Goal: Task Accomplishment & Management: Manage account settings

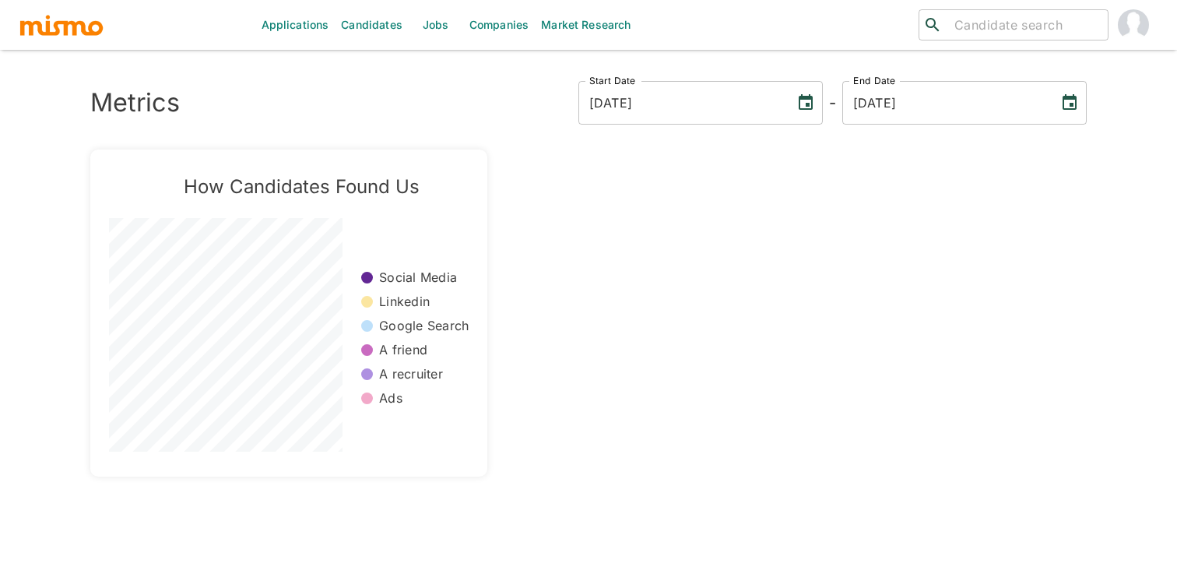
click at [434, 13] on link "Jobs" at bounding box center [436, 25] width 55 height 50
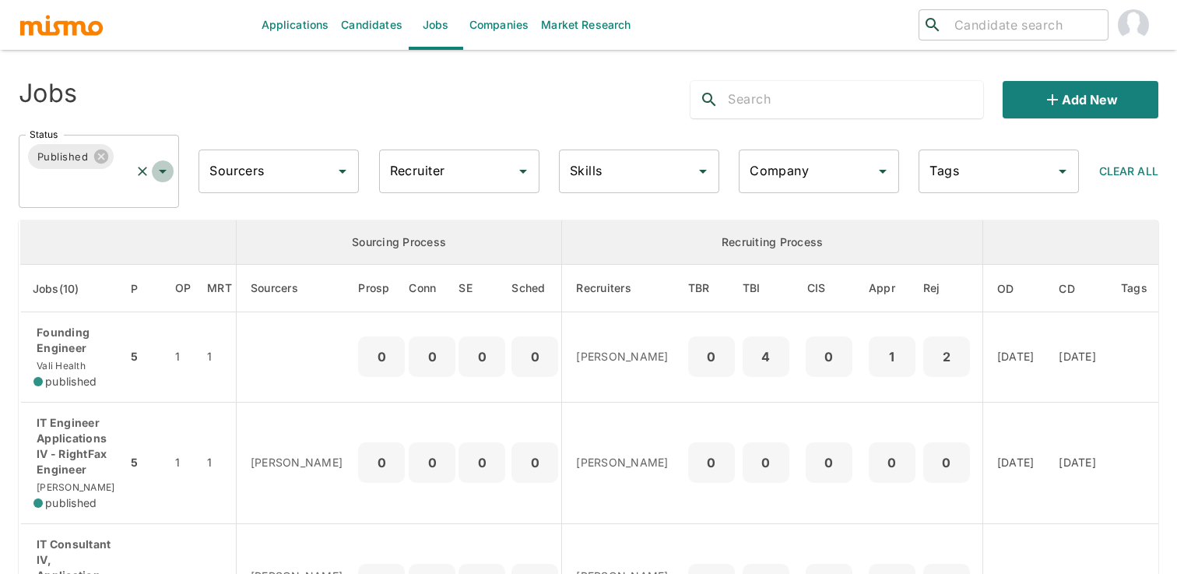
click at [165, 178] on icon "Open" at bounding box center [162, 171] width 19 height 19
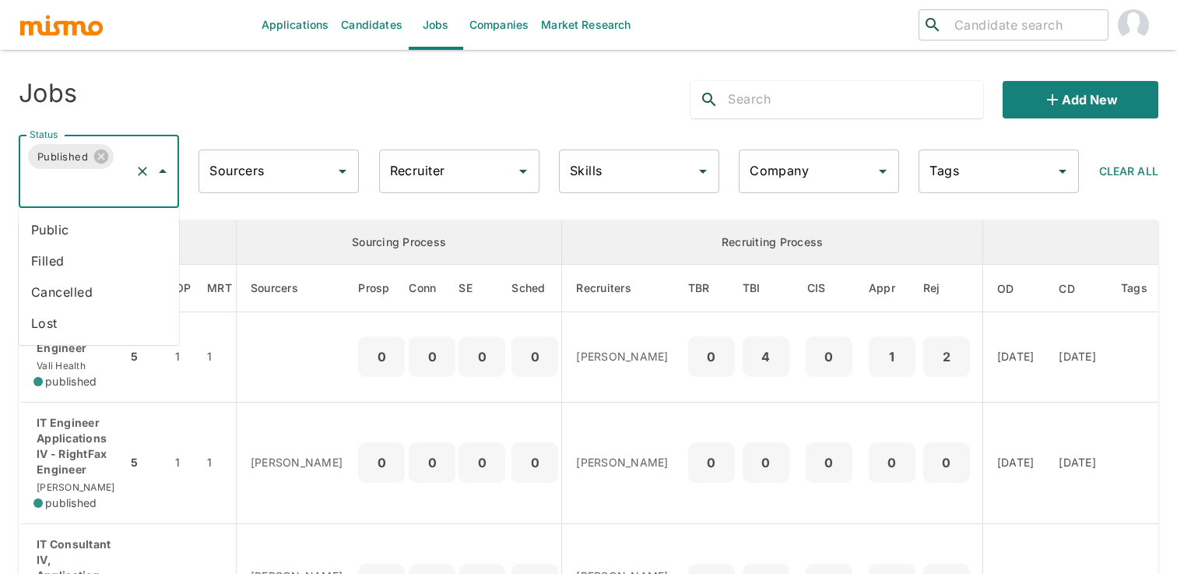
click at [130, 226] on li "Public" at bounding box center [99, 229] width 160 height 31
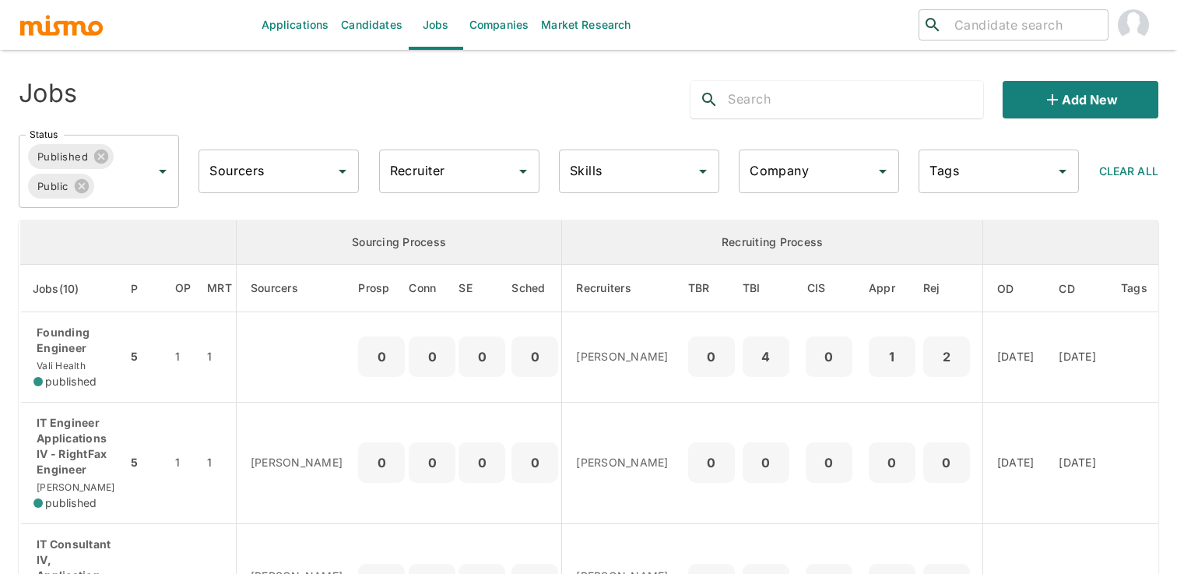
click at [505, 172] on input "Recruiter" at bounding box center [447, 172] width 123 height 30
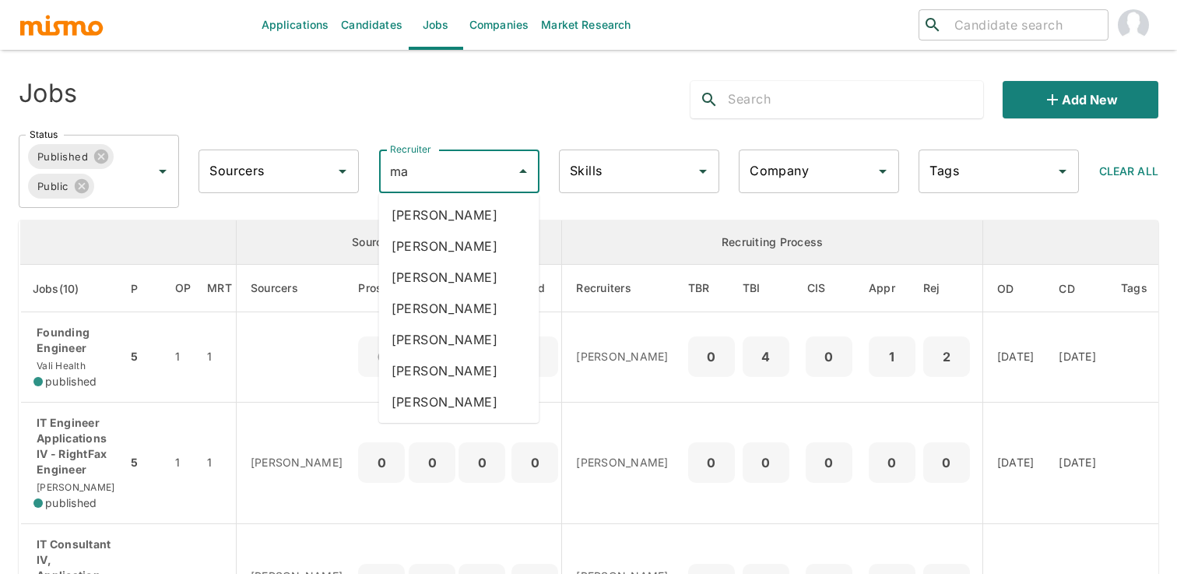
type input "mai"
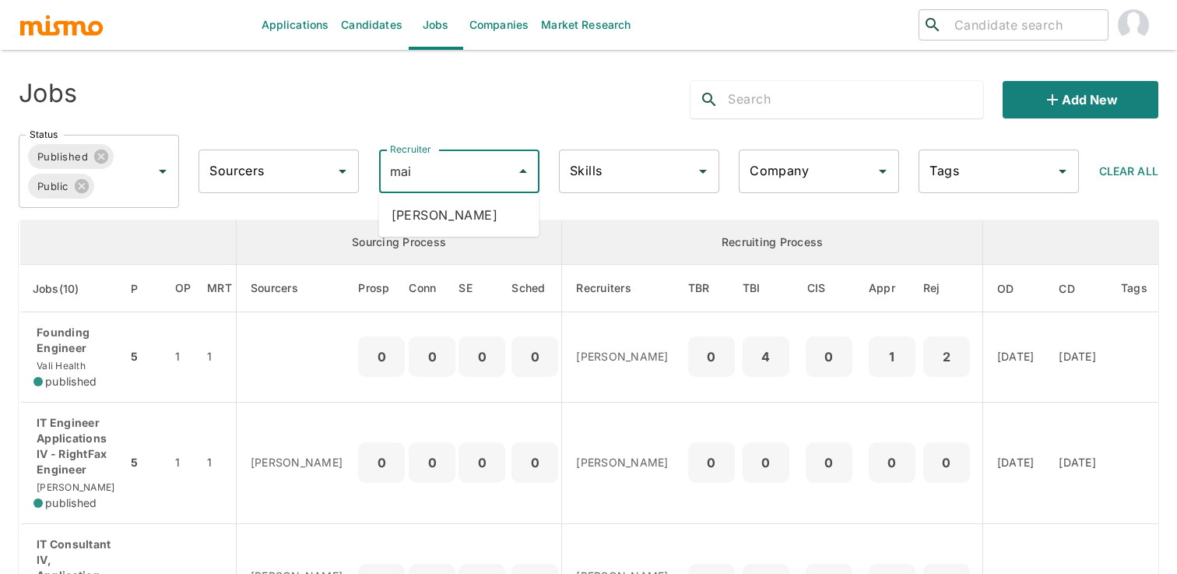
click at [522, 210] on li "[PERSON_NAME]" at bounding box center [459, 214] width 160 height 31
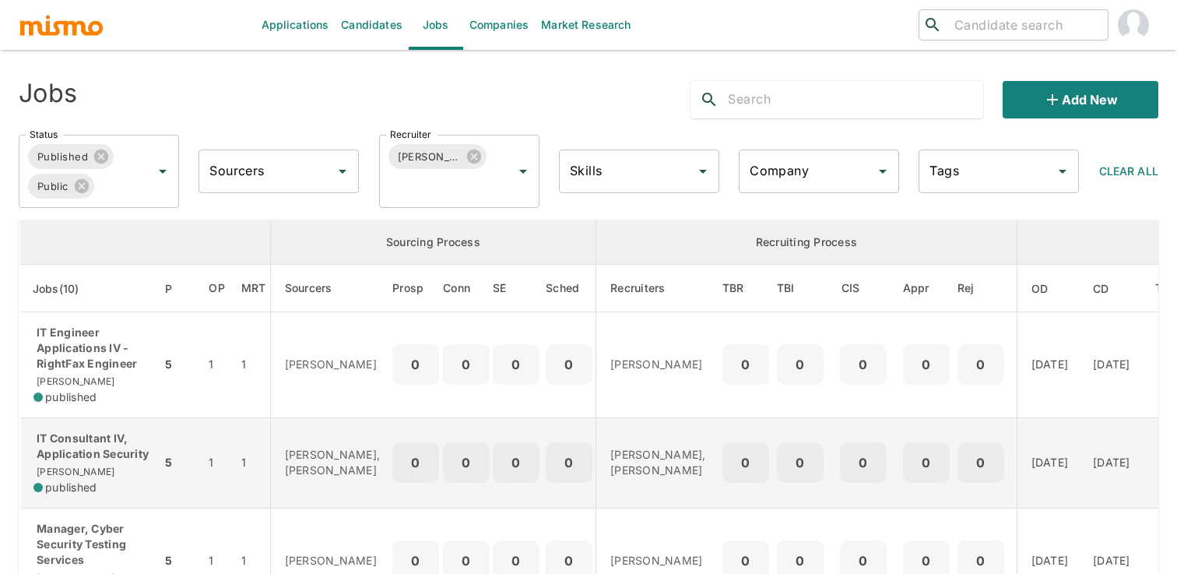
click at [279, 426] on td "Daniela Zito, Gabriel Hernandez" at bounding box center [331, 462] width 122 height 90
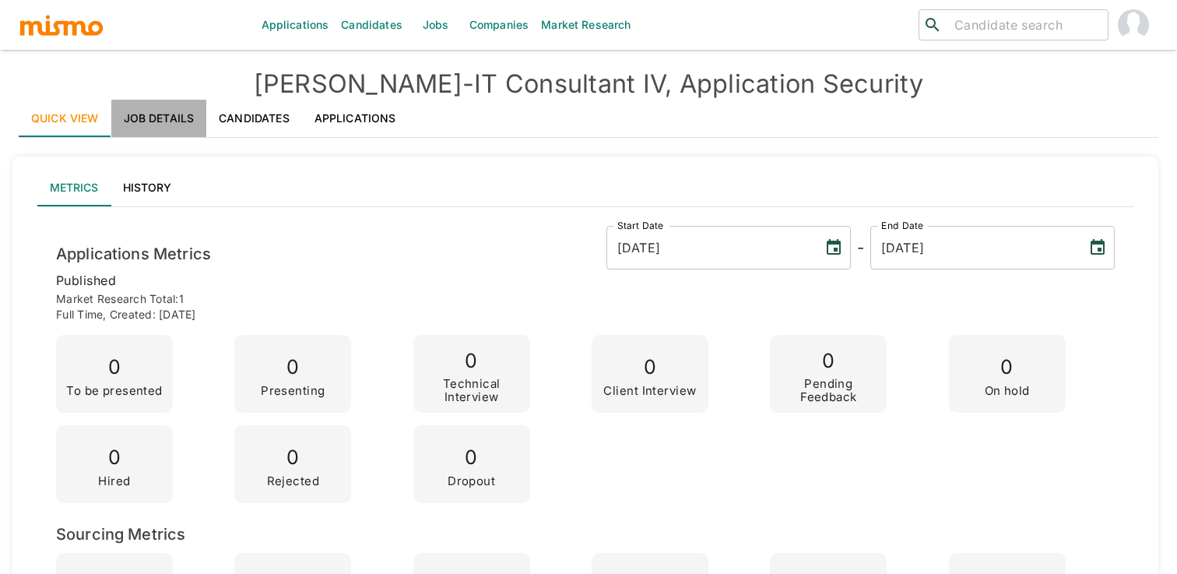
click at [176, 111] on link "Job Details" at bounding box center [159, 118] width 96 height 37
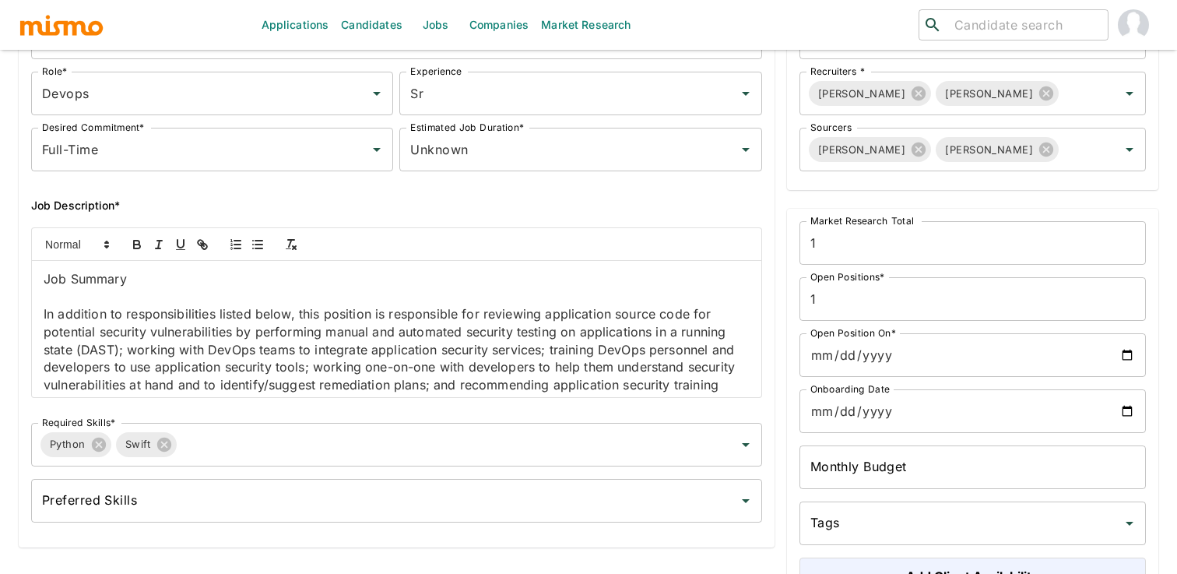
scroll to position [212, 0]
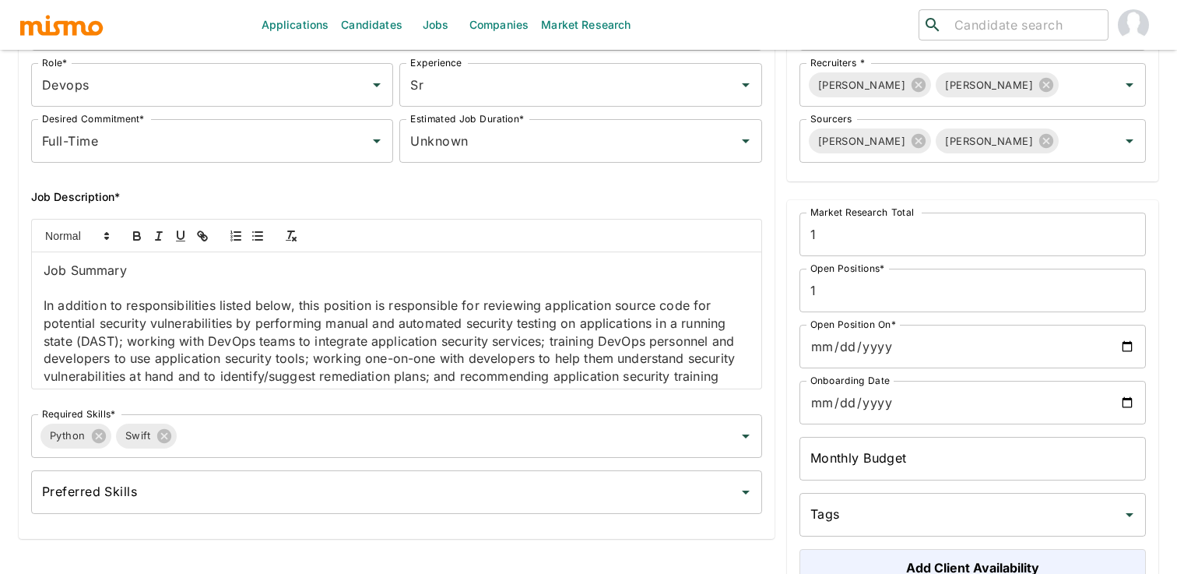
click at [297, 375] on p "In addition to responsibilities listed below, this position is responsible for …" at bounding box center [397, 368] width 706 height 142
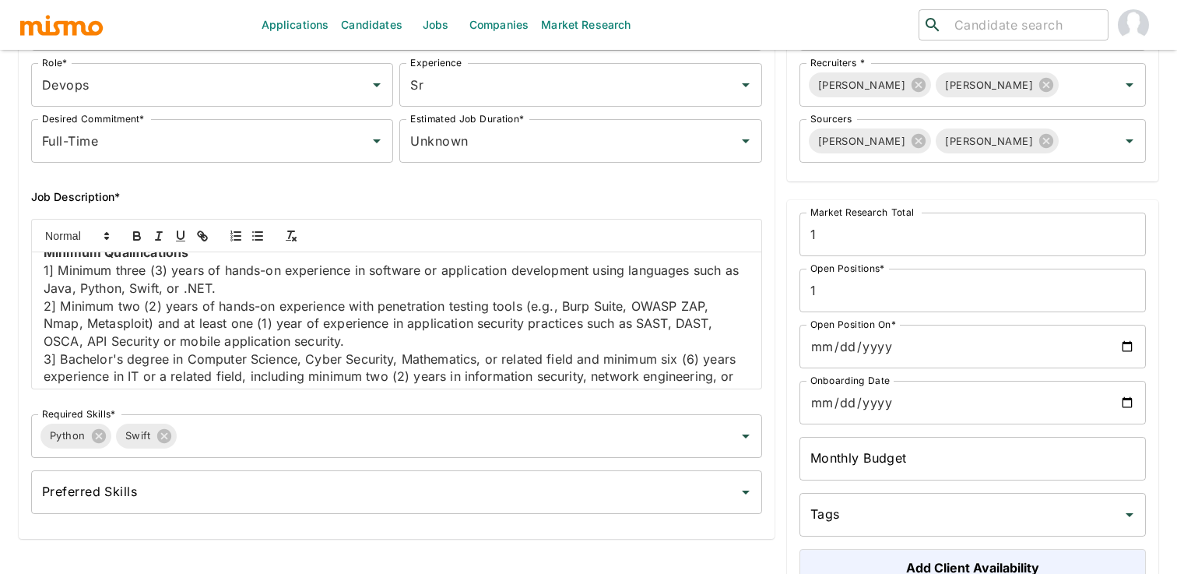
scroll to position [1613, 0]
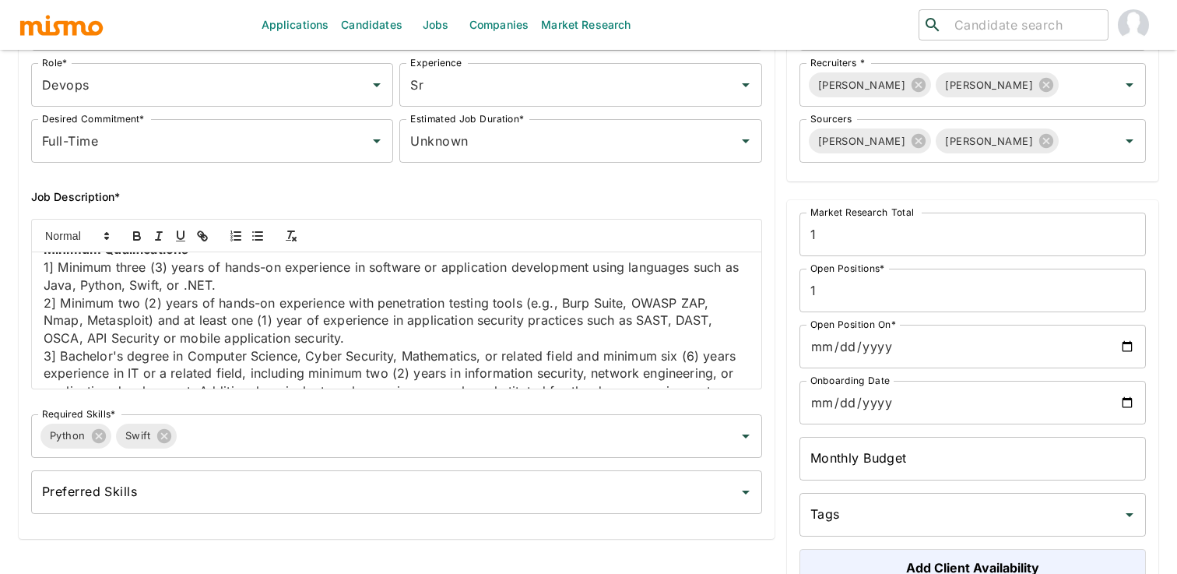
click at [295, 329] on p "2] Minimum two (2) years of hands-on experience with penetration testing tools …" at bounding box center [397, 320] width 706 height 53
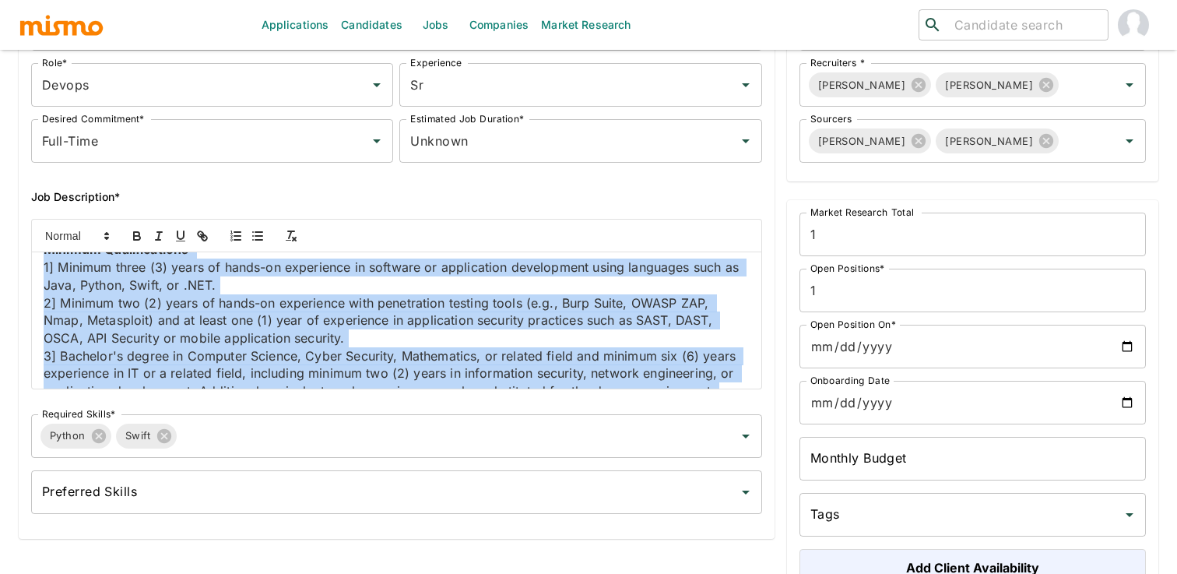
copy div "Lor Ipsumdo Si ametcons ad elitseddoeiusmod tempor incid, utla etdolore ma aliq…"
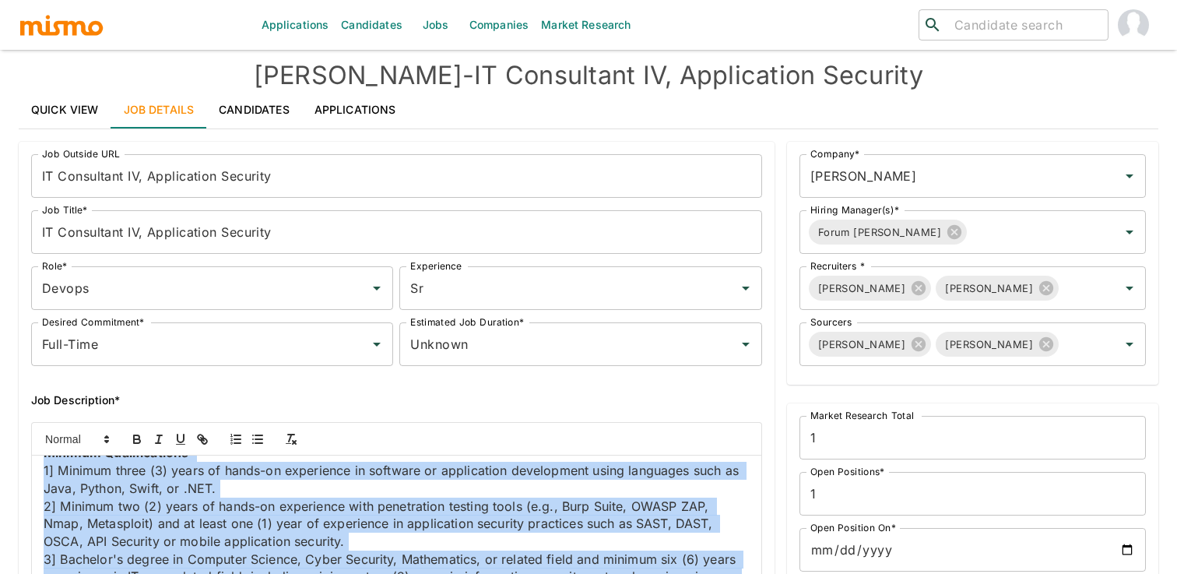
scroll to position [0, 0]
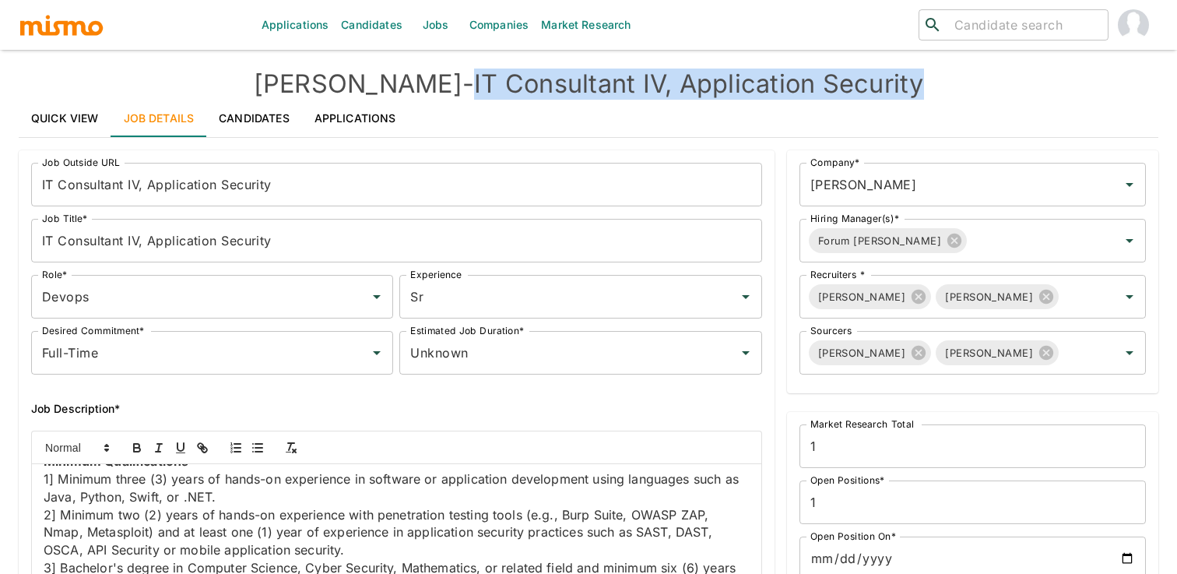
drag, startPoint x: 417, startPoint y: 84, endPoint x: 913, endPoint y: 88, distance: 495.2
click at [913, 88] on h4 "[PERSON_NAME] - IT Consultant IV, Application Security" at bounding box center [589, 84] width 1140 height 31
copy h4 "IT Consultant IV, Application Security"
click at [107, 112] on link "Quick View" at bounding box center [65, 118] width 93 height 37
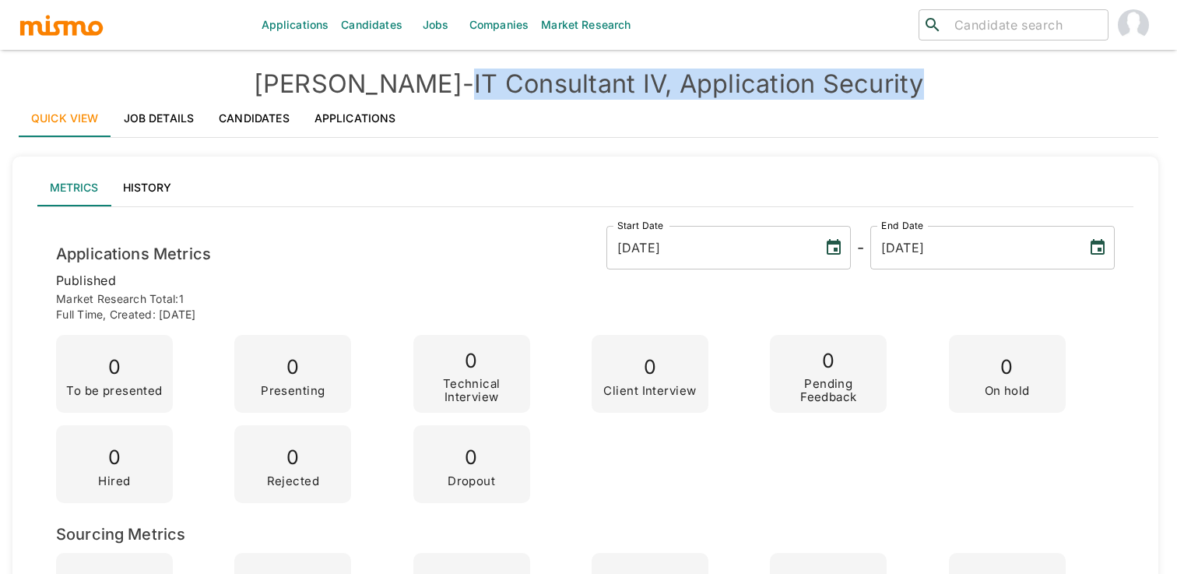
drag, startPoint x: 417, startPoint y: 84, endPoint x: 904, endPoint y: 74, distance: 486.7
click at [904, 74] on h4 "[PERSON_NAME] - IT Consultant IV, Application Security" at bounding box center [589, 84] width 1140 height 31
copy h4 "IT Consultant IV, Application Security"
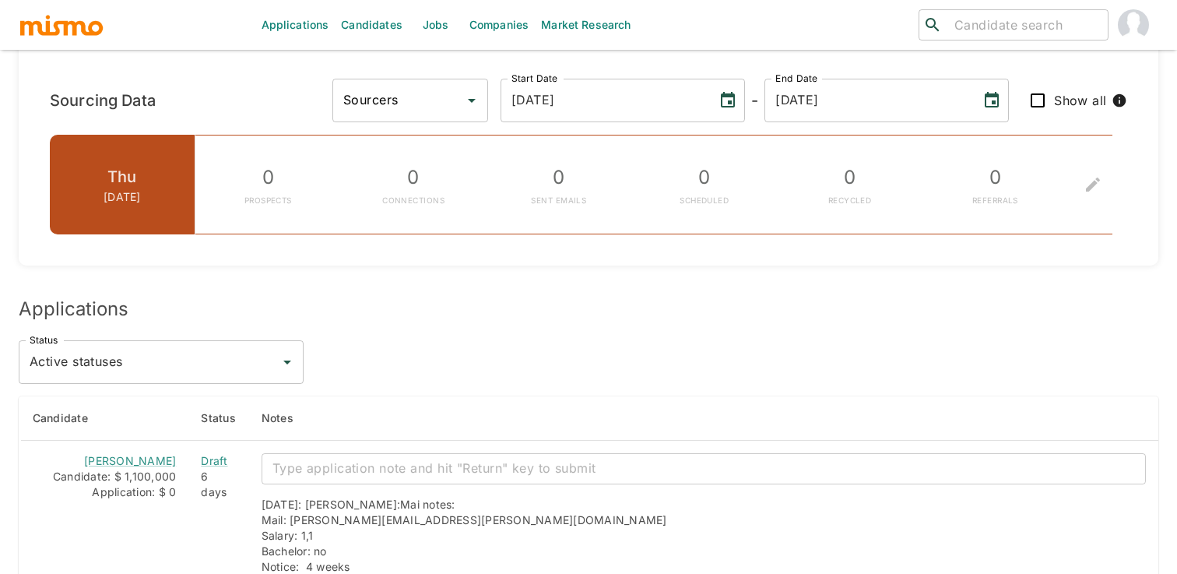
scroll to position [1690, 0]
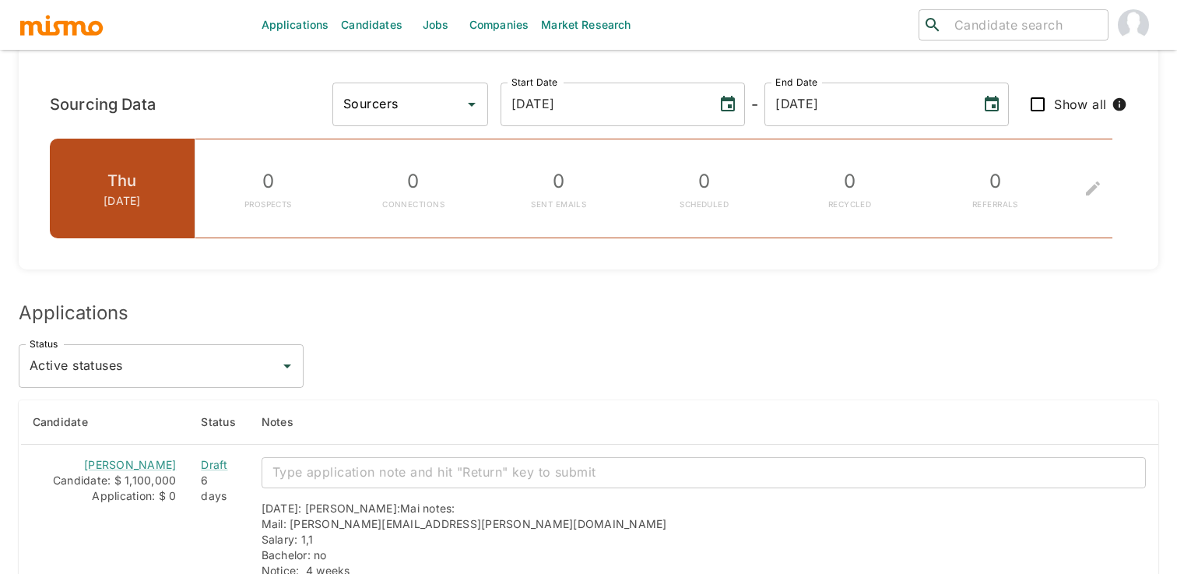
click at [458, 98] on input "Sourcers" at bounding box center [398, 105] width 118 height 30
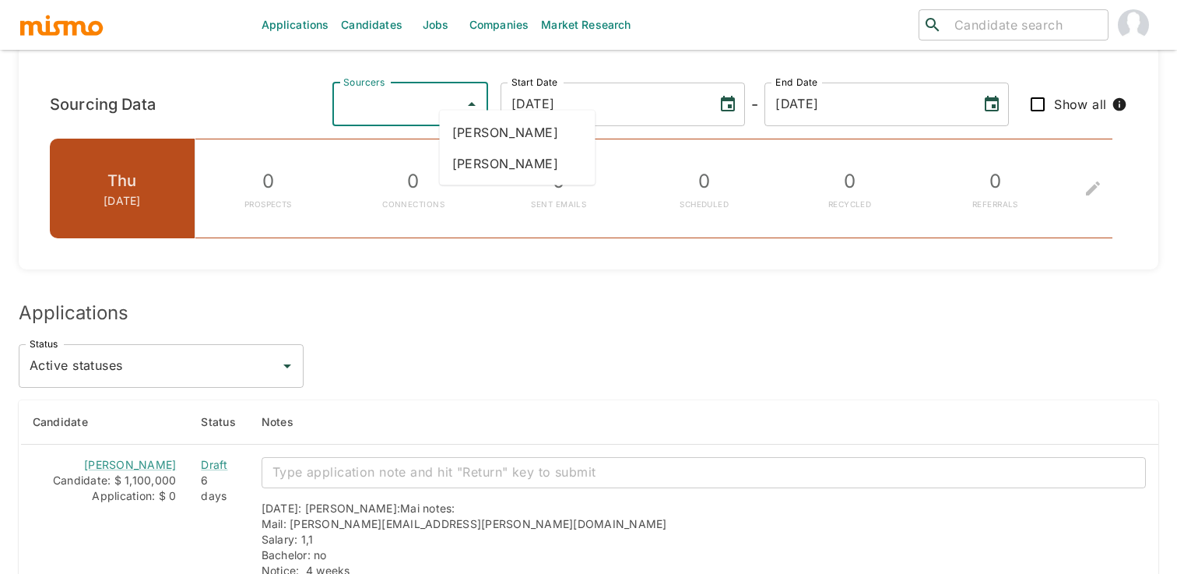
click at [522, 160] on li "[PERSON_NAME]" at bounding box center [518, 163] width 156 height 31
type input "[PERSON_NAME]"
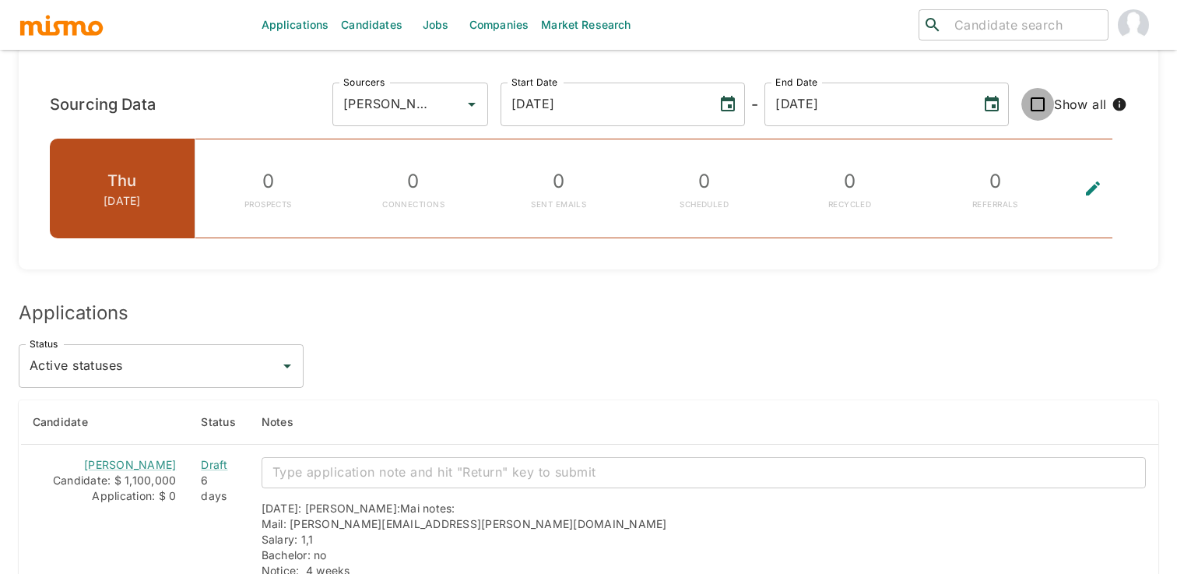
click at [1043, 90] on input "Show all" at bounding box center [1038, 104] width 33 height 33
checkbox input "true"
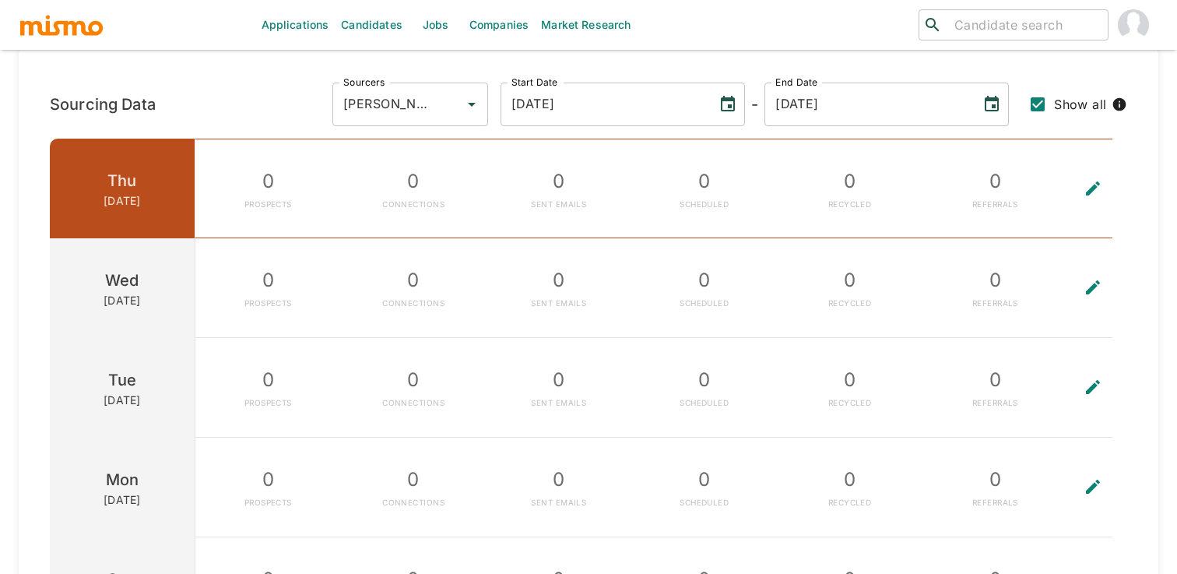
click at [1094, 179] on icon "To edit the metrics, please select a sourcer first." at bounding box center [1093, 188] width 19 height 19
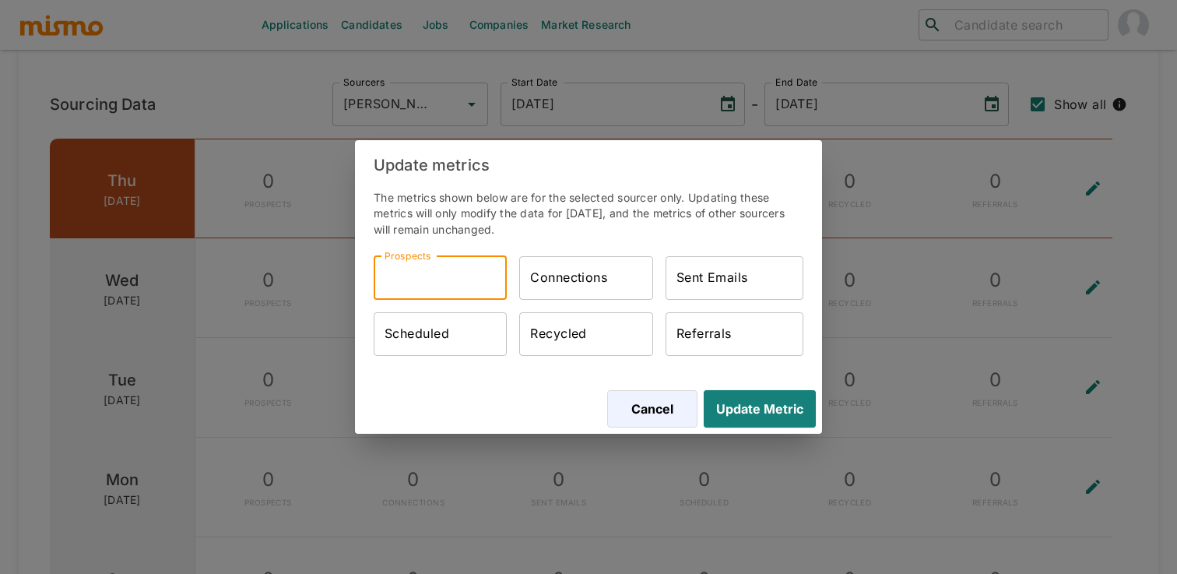
click at [470, 280] on input "Prospects" at bounding box center [440, 278] width 133 height 44
type input "2"
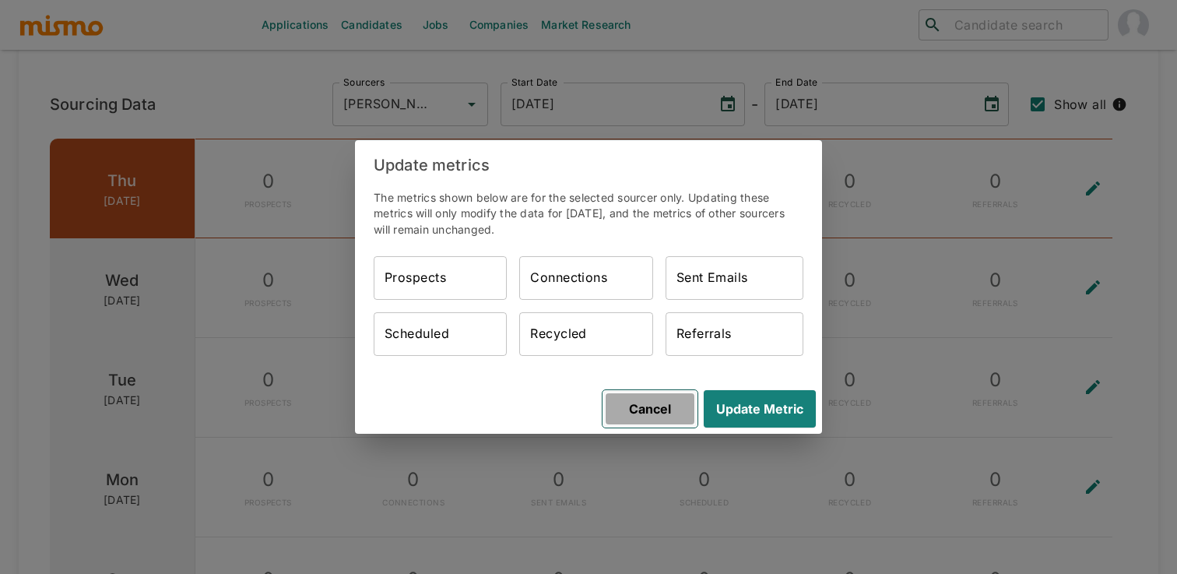
click at [664, 406] on button "Cancel" at bounding box center [650, 408] width 95 height 37
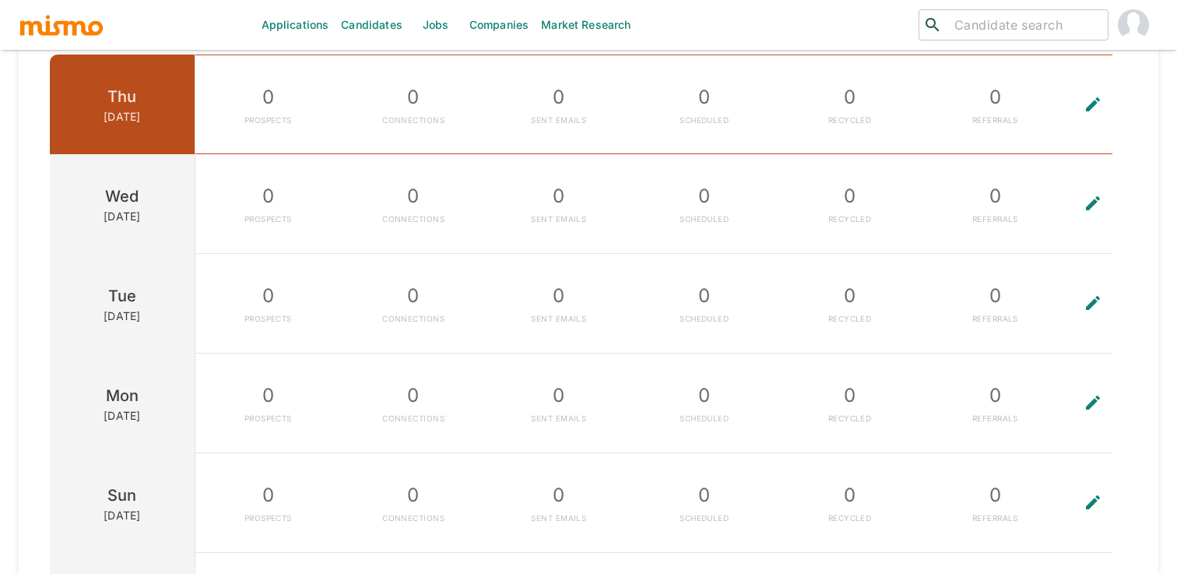
scroll to position [1773, 0]
click at [1101, 395] on icon "To edit the metrics, please select a sourcer first." at bounding box center [1093, 404] width 19 height 19
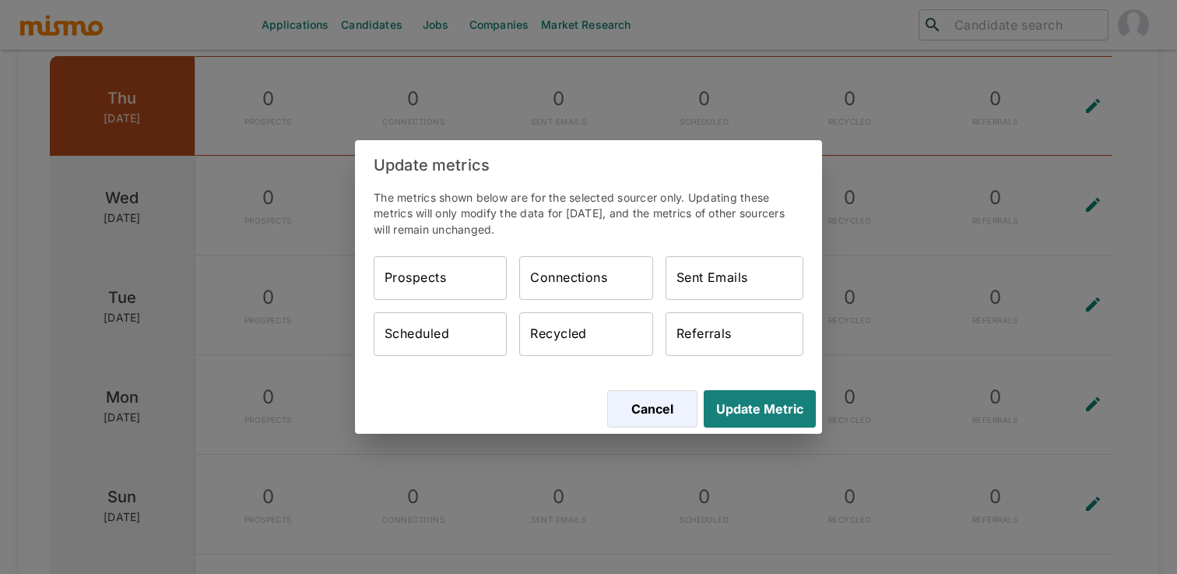
click at [503, 285] on input "Prospects" at bounding box center [440, 278] width 133 height 44
type input "212"
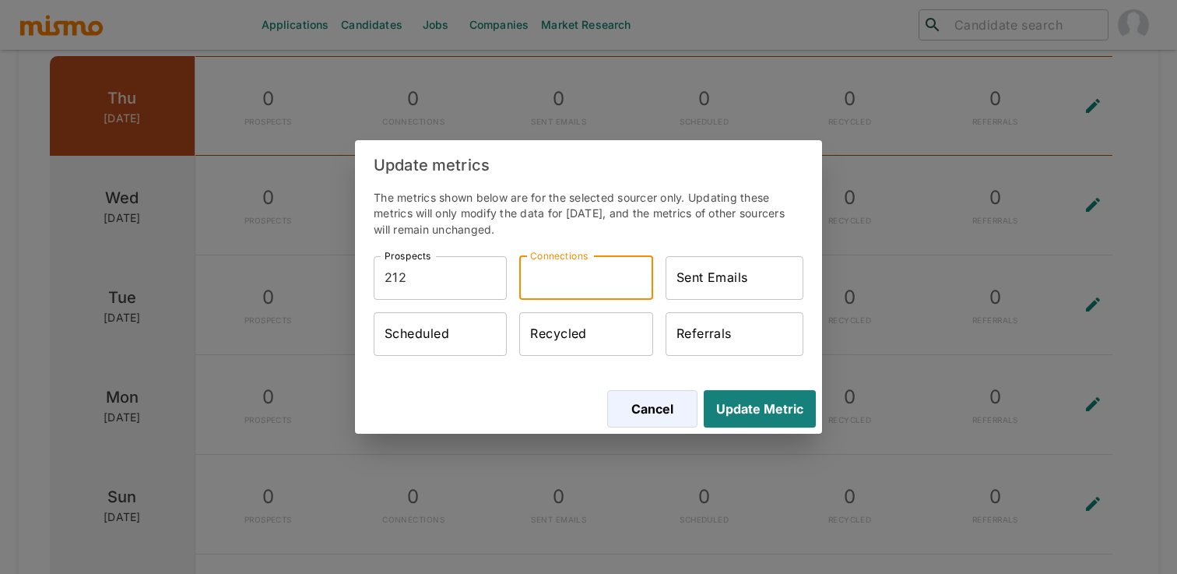
click at [536, 281] on input "Connections" at bounding box center [585, 278] width 133 height 44
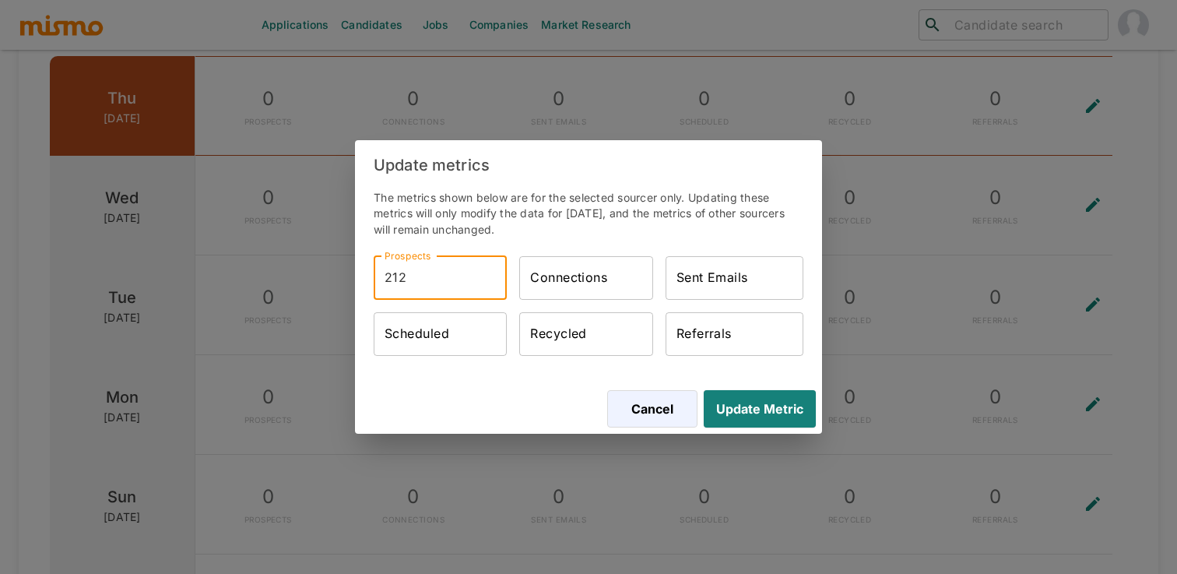
click at [444, 277] on input "212" at bounding box center [440, 278] width 133 height 44
type input "121"
click at [549, 279] on input "Connections" at bounding box center [585, 278] width 133 height 44
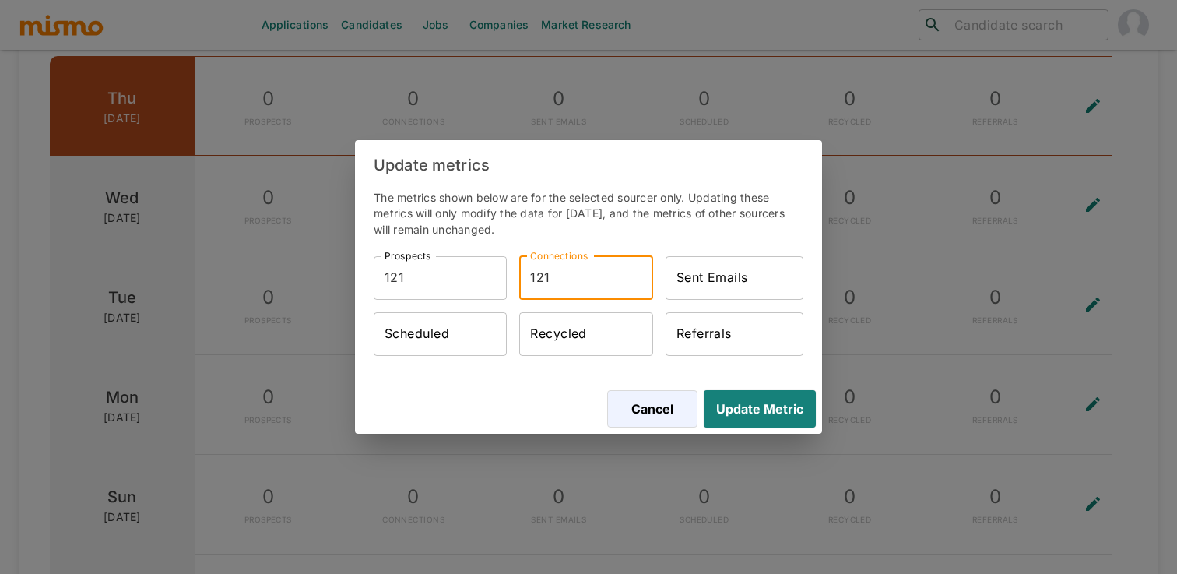
type input "121"
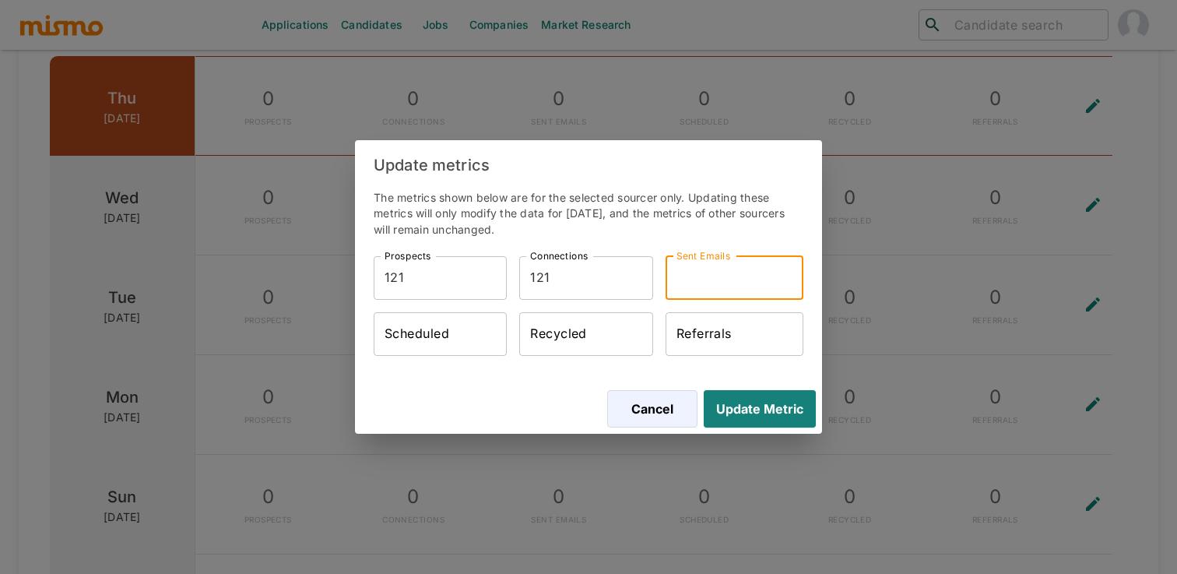
click at [708, 284] on input "Sent Emails" at bounding box center [735, 278] width 138 height 44
type input "121"
click at [774, 408] on button "Update Metric" at bounding box center [757, 408] width 118 height 37
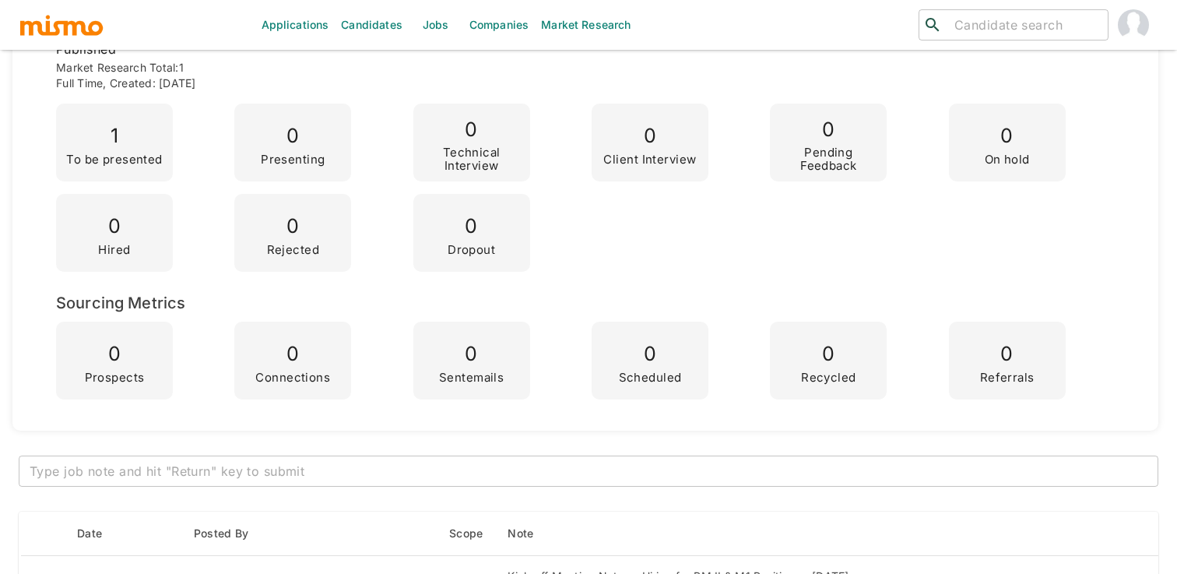
scroll to position [0, 0]
